Goal: Information Seeking & Learning: Learn about a topic

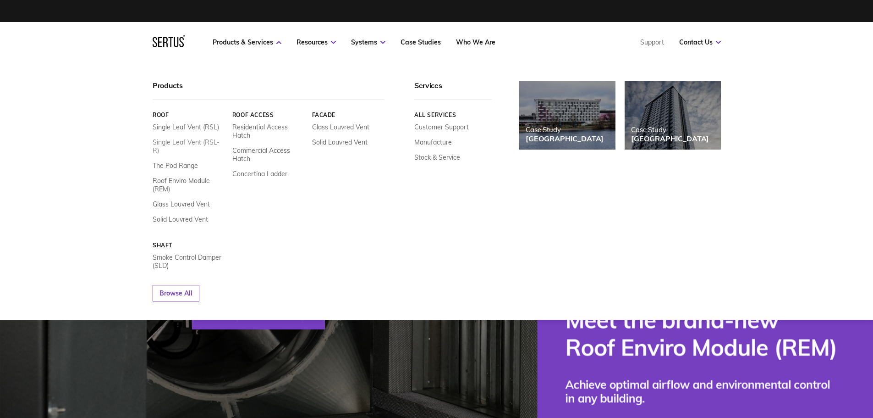
click at [173, 143] on link "Single Leaf Vent (RSL-R)" at bounding box center [189, 146] width 73 height 17
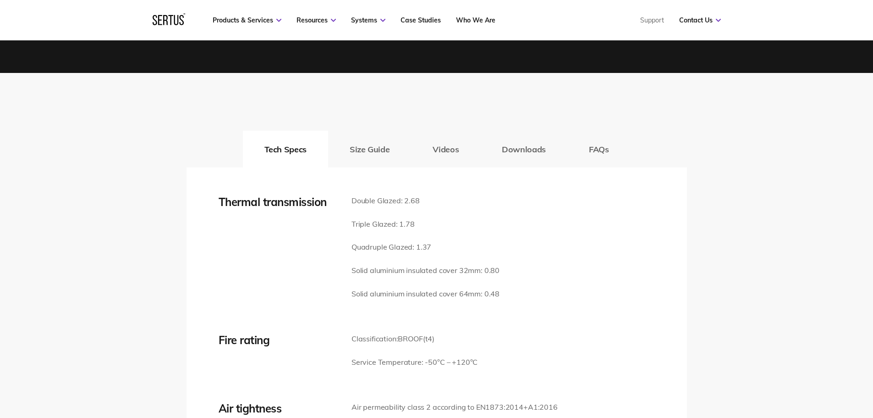
scroll to position [1329, 0]
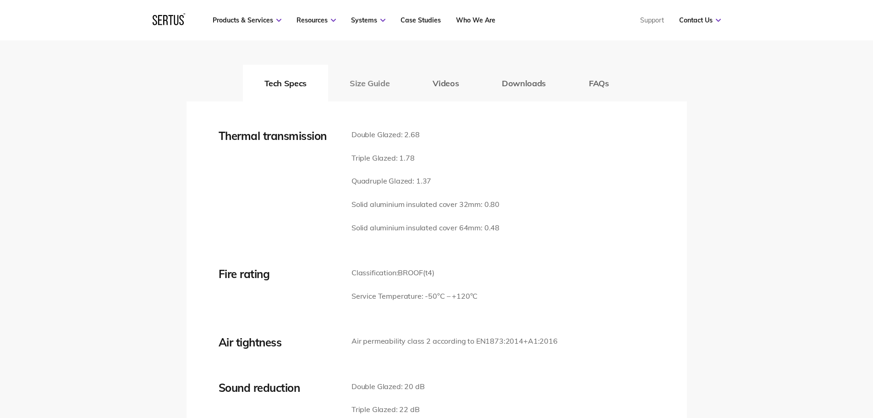
click at [374, 77] on button "Size Guide" at bounding box center [369, 83] width 83 height 37
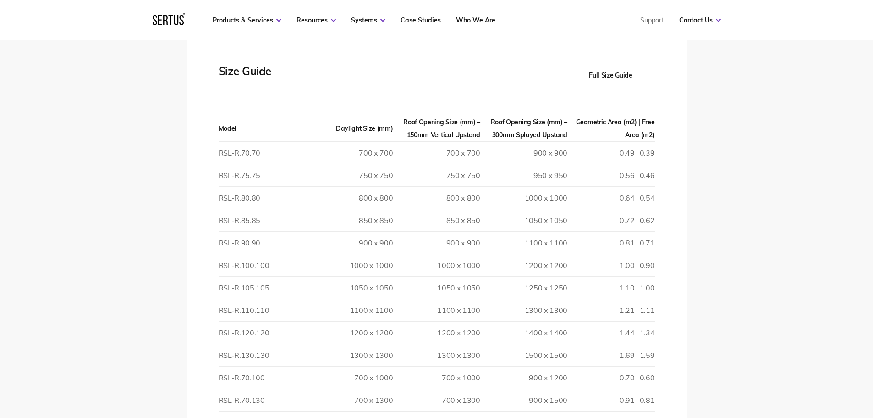
scroll to position [1421, 0]
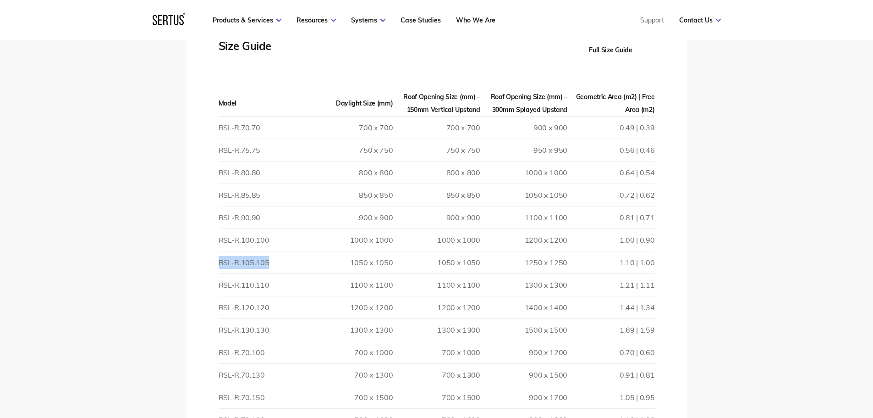
drag, startPoint x: 270, startPoint y: 263, endPoint x: 218, endPoint y: 264, distance: 51.4
click at [219, 264] on td "RSL-R.105.105" at bounding box center [262, 262] width 87 height 22
copy td "RSL-R.105.105"
drag, startPoint x: 270, startPoint y: 261, endPoint x: 216, endPoint y: 260, distance: 54.1
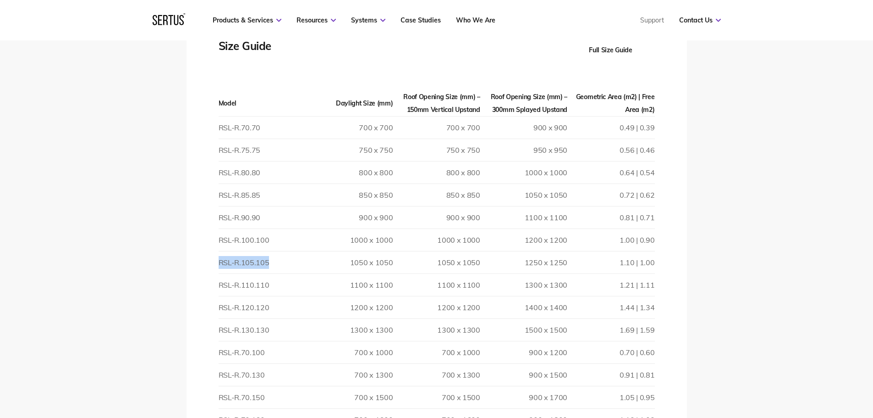
click at [219, 264] on td "RSL-R.105.105" at bounding box center [262, 262] width 87 height 22
copy td "RSL-R.105.105"
